Goal: Book appointment/travel/reservation

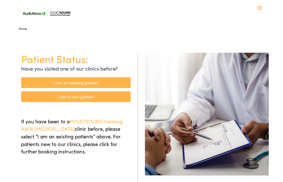
click at [48, 105] on link "I am a new patient" at bounding box center [69, 107] width 122 height 12
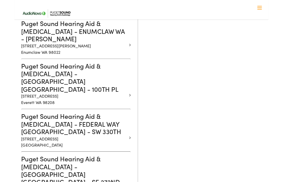
scroll to position [320, 0]
click at [29, 125] on h3 "Puget Sound Hearing Aid & [MEDICAL_DATA] - FEDERAL WAY [GEOGRAPHIC_DATA] - SW 3…" at bounding box center [67, 138] width 118 height 26
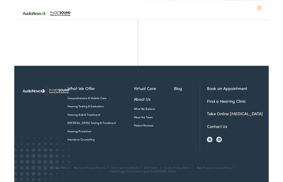
scroll to position [191, 0]
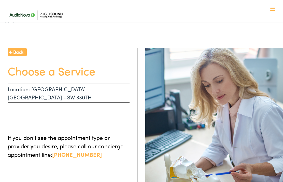
scroll to position [0, 0]
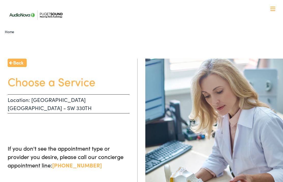
click at [50, 99] on p "Location: [GEOGRAPHIC_DATA] [GEOGRAPHIC_DATA] - SW 330TH" at bounding box center [69, 103] width 122 height 19
click at [36, 78] on h1 "Choose a Service" at bounding box center [69, 81] width 122 height 13
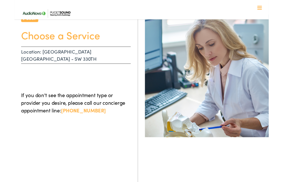
scroll to position [53, 0]
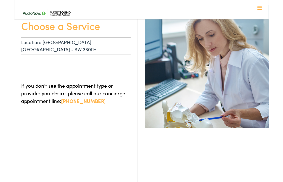
click at [48, 73] on div "Back Choose a Service Location: FEDERAL WAY [GEOGRAPHIC_DATA] - SW 330TH If you…" at bounding box center [69, 107] width 138 height 202
click at [59, 83] on div "If you don't see the appointment type or provider you desire, please call our c…" at bounding box center [69, 99] width 122 height 33
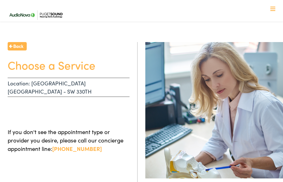
scroll to position [0, 0]
